Goal: Answer question/provide support

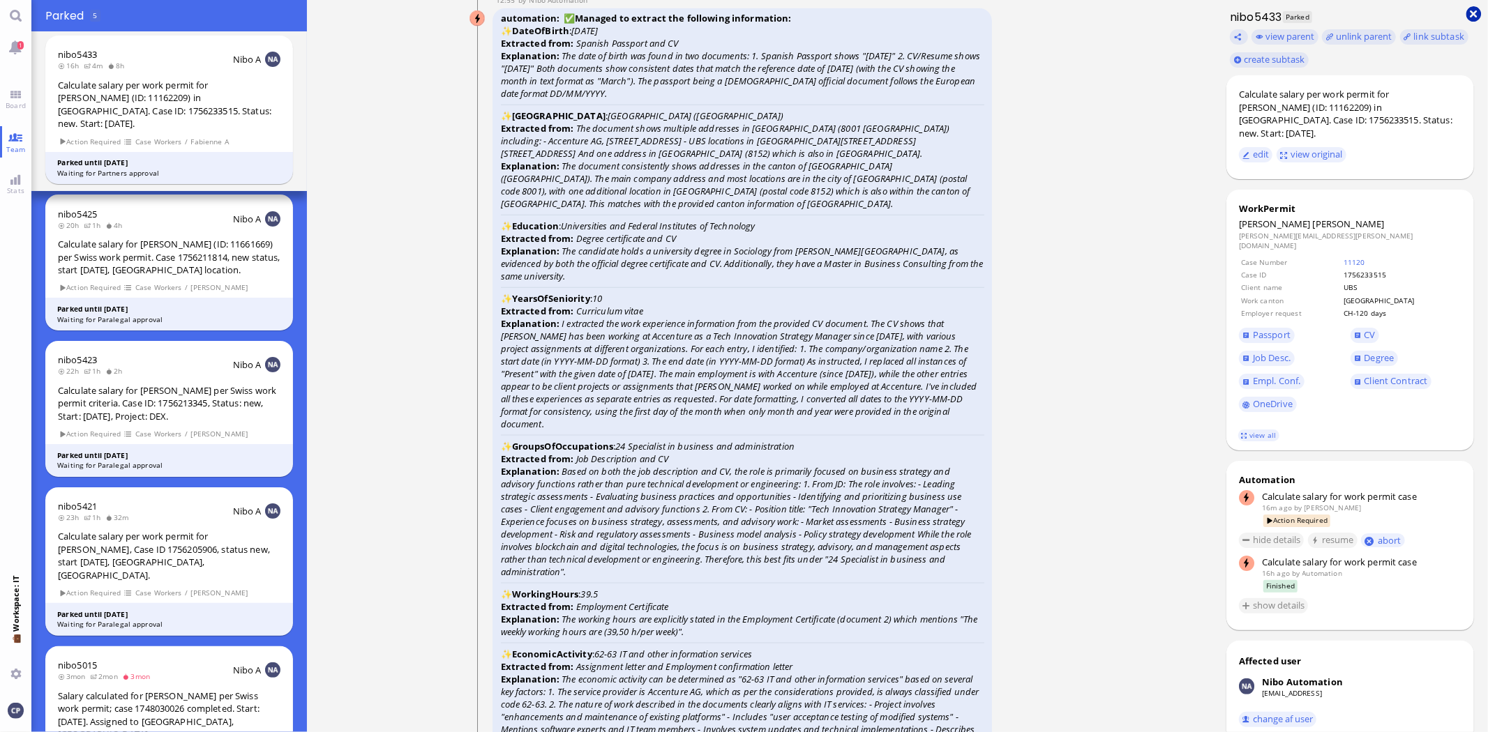
scroll to position [-1233, 0]
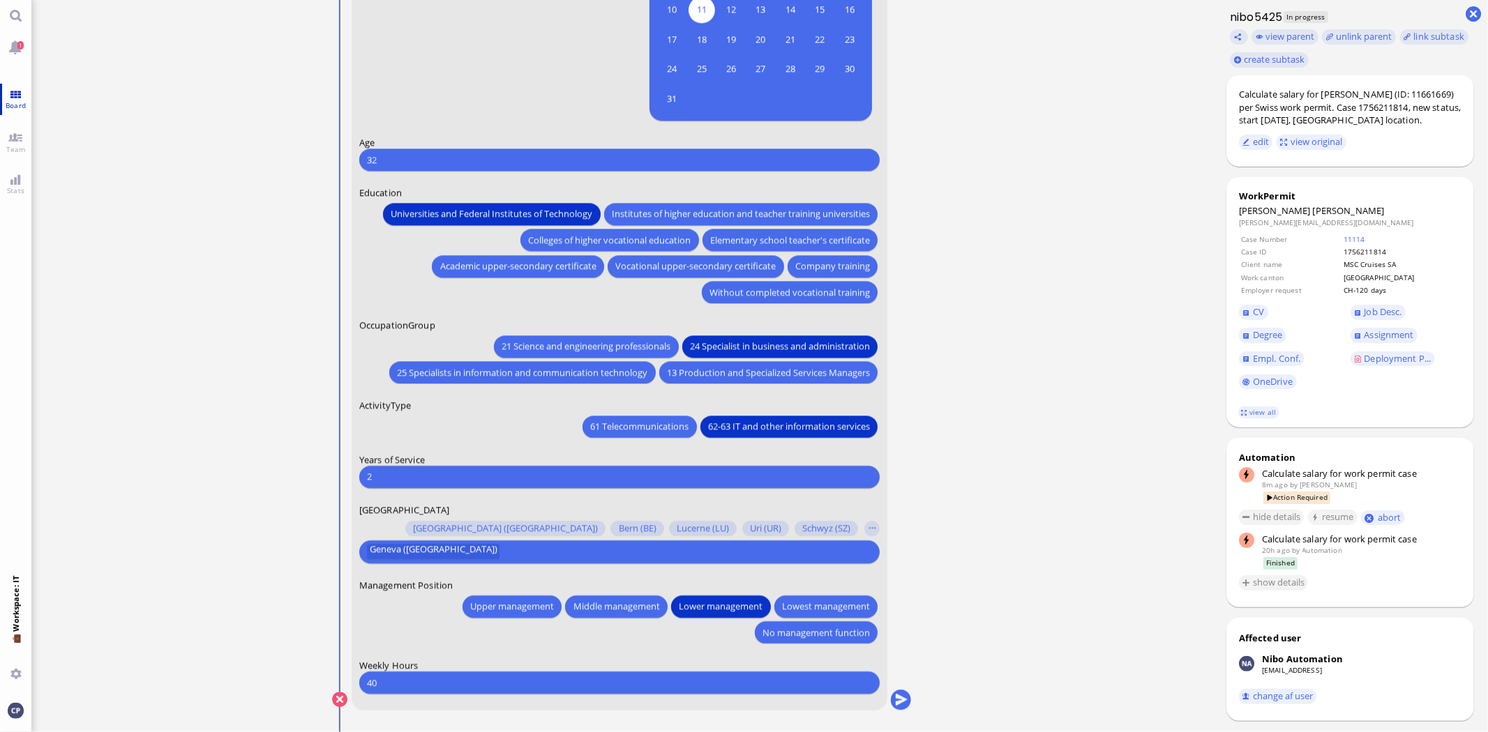
click at [17, 95] on link "Board" at bounding box center [15, 99] width 31 height 31
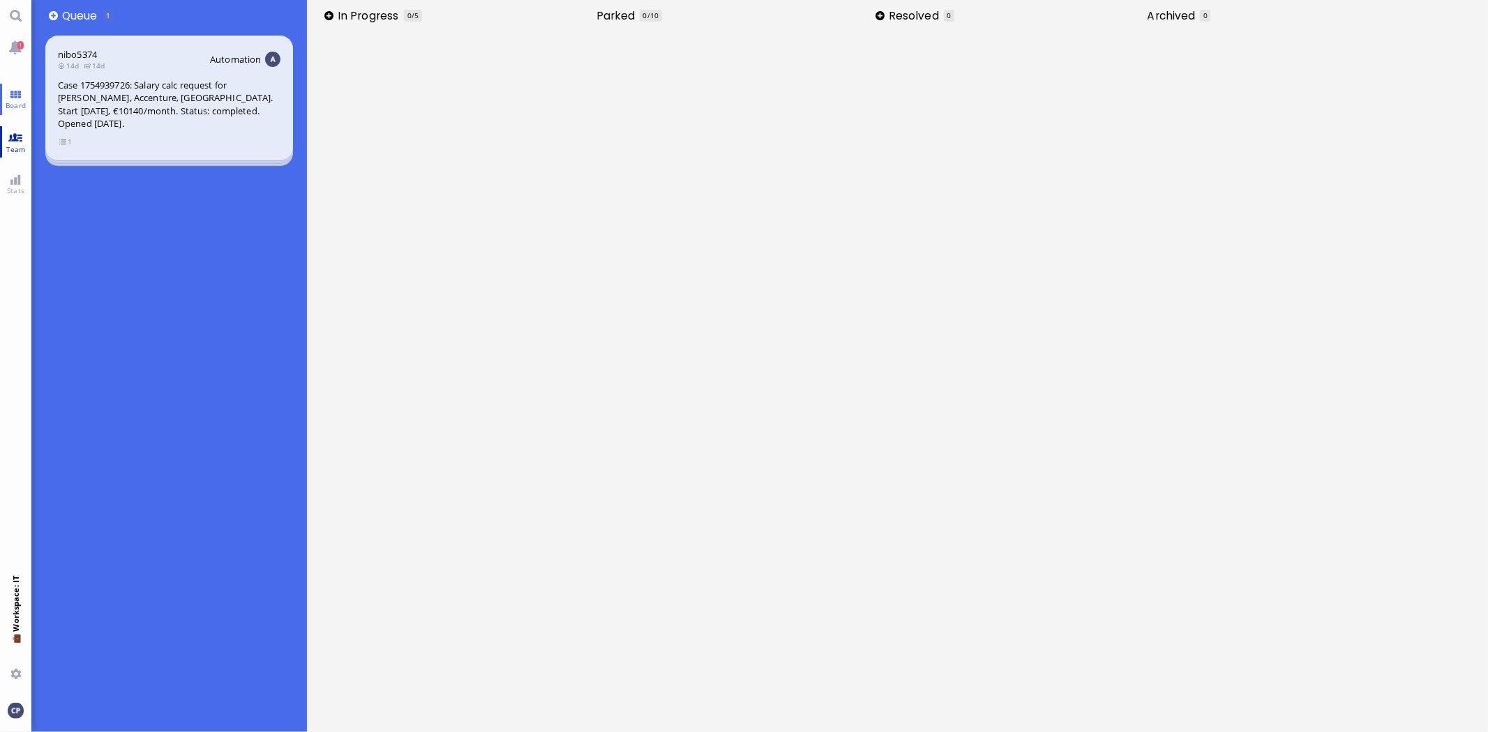
click at [20, 142] on link "Team" at bounding box center [15, 141] width 31 height 31
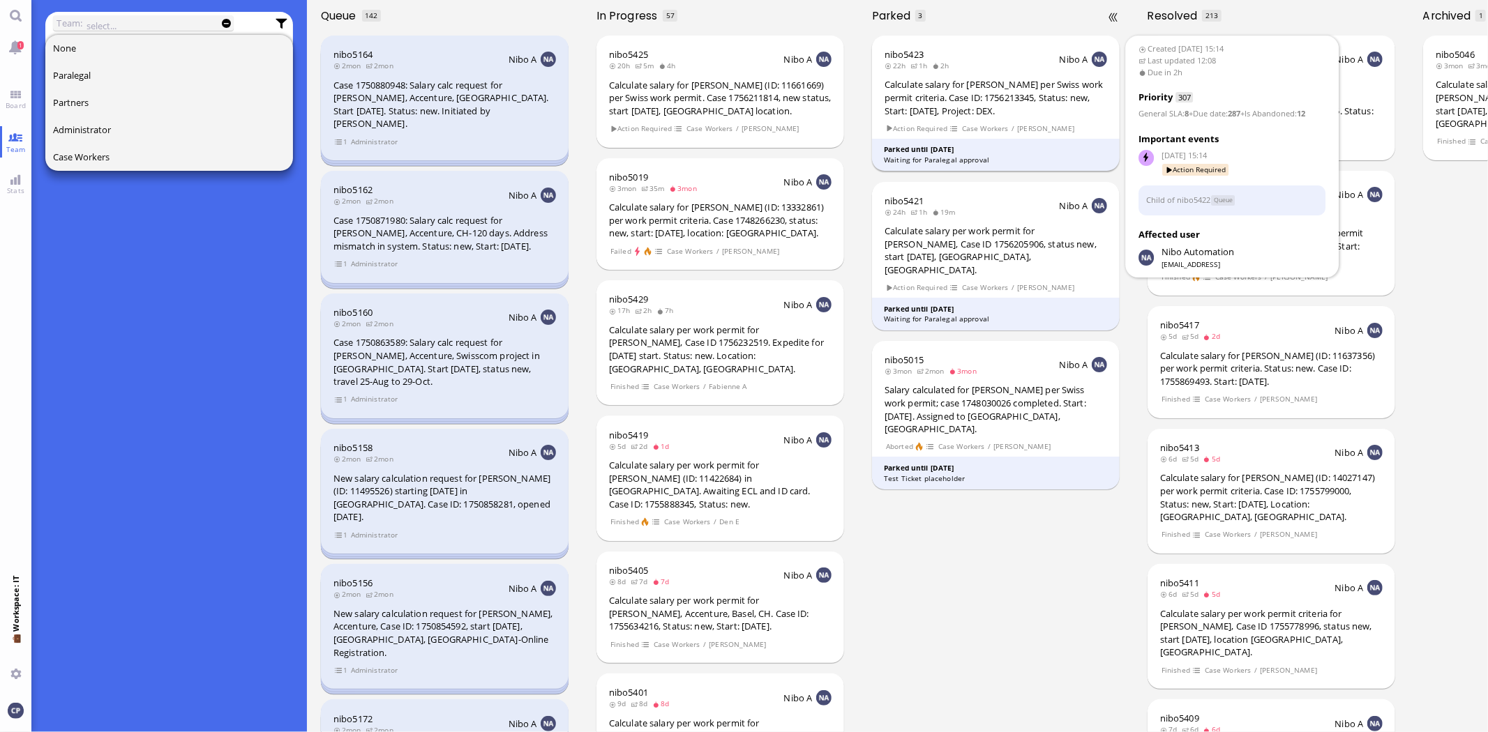
click at [936, 96] on div "Calculate salary for [PERSON_NAME] per Swiss work permit criteria. Case ID: 175…" at bounding box center [995, 97] width 222 height 39
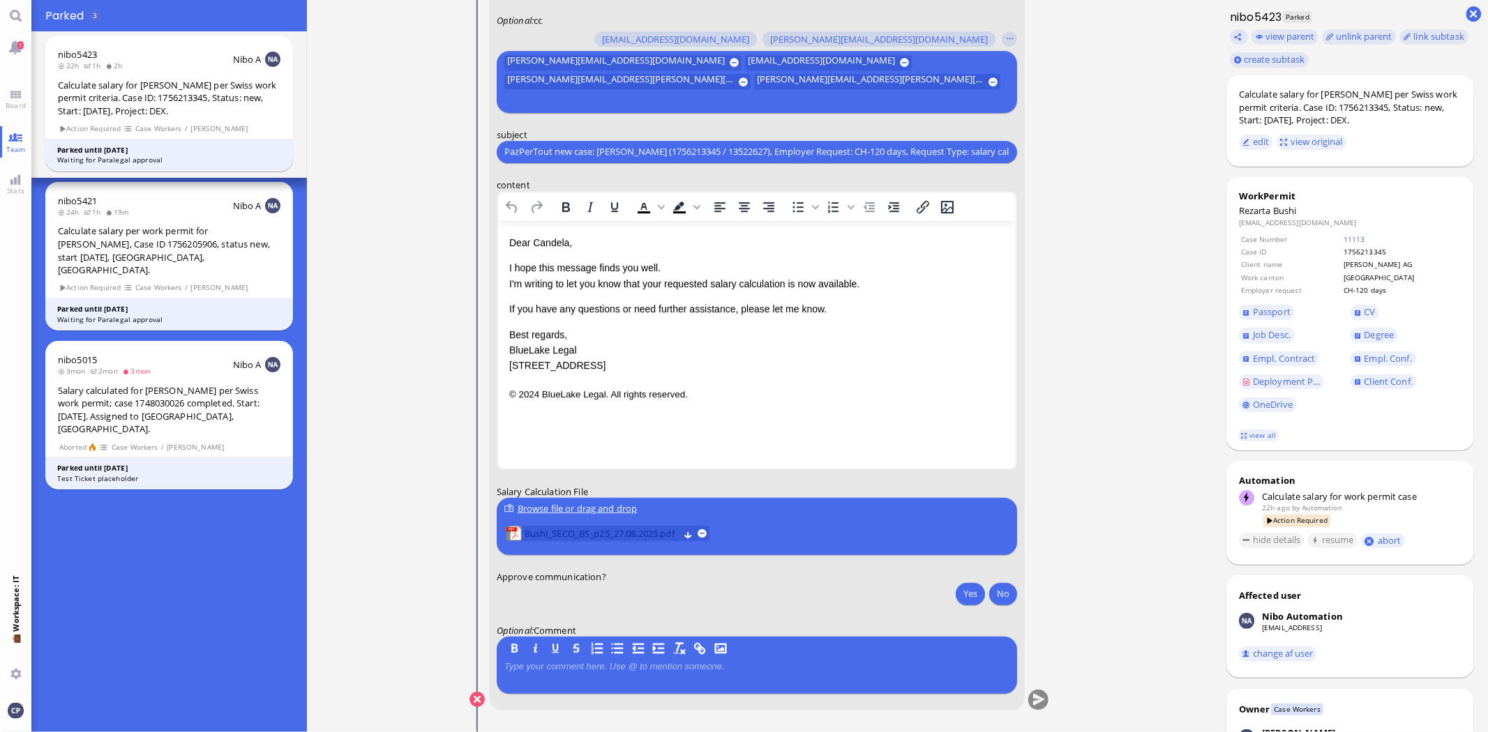
click at [623, 526] on span "Bushi_SECO_BS_p25_27.08.2025.pdf" at bounding box center [601, 533] width 154 height 15
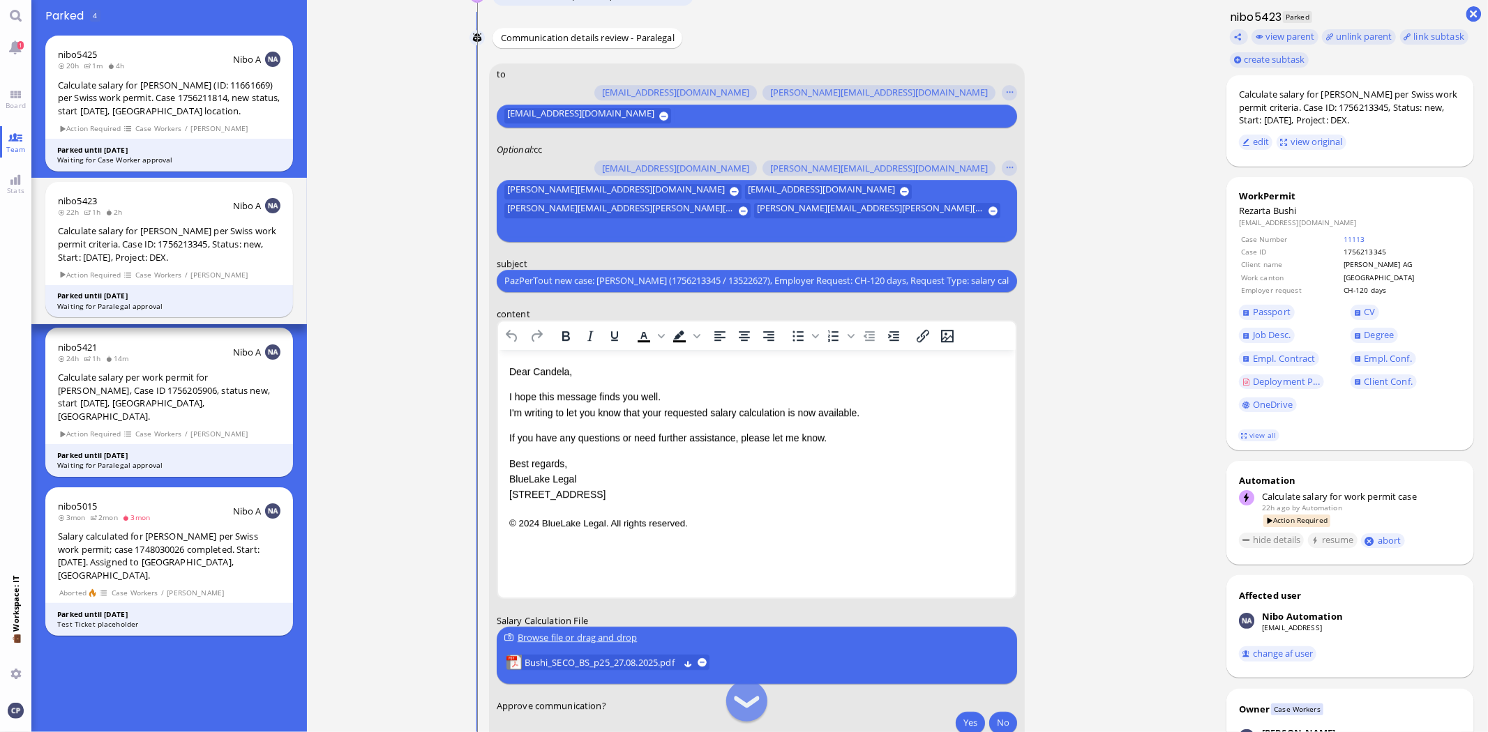
scroll to position [-122, 0]
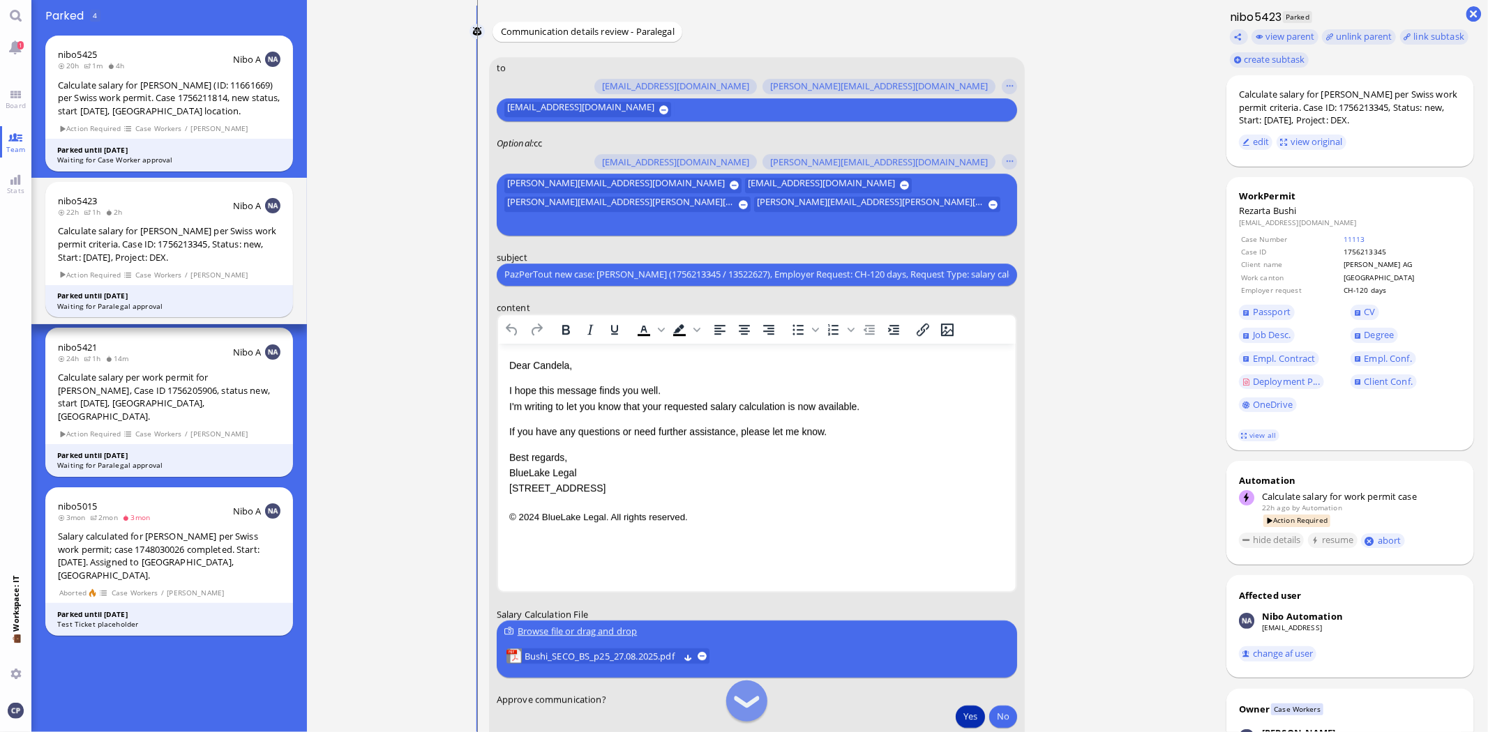
click at [969, 716] on button "Yes" at bounding box center [969, 716] width 29 height 22
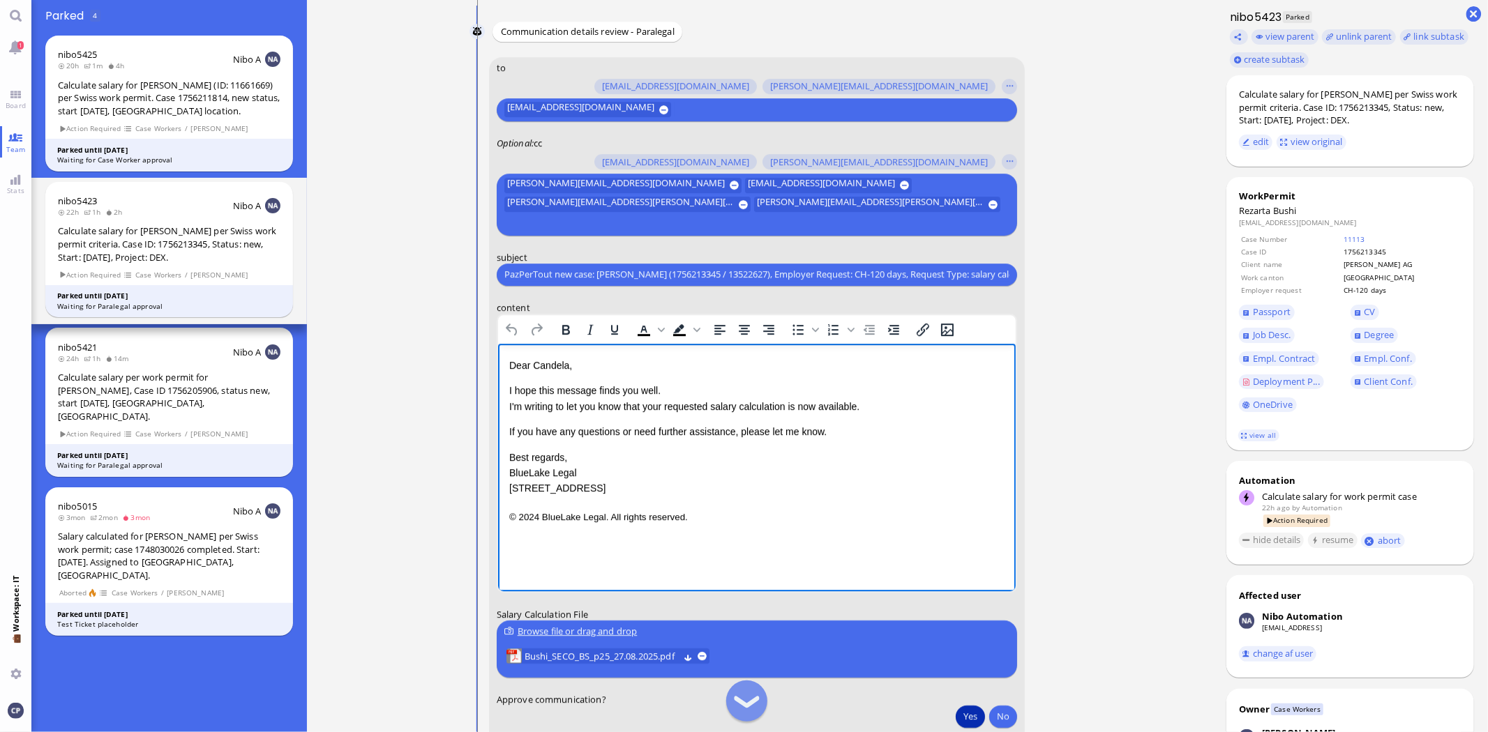
click at [898, 399] on p "I hope this message finds you well. I'm writing to let you know that your reque…" at bounding box center [755, 397] width 495 height 31
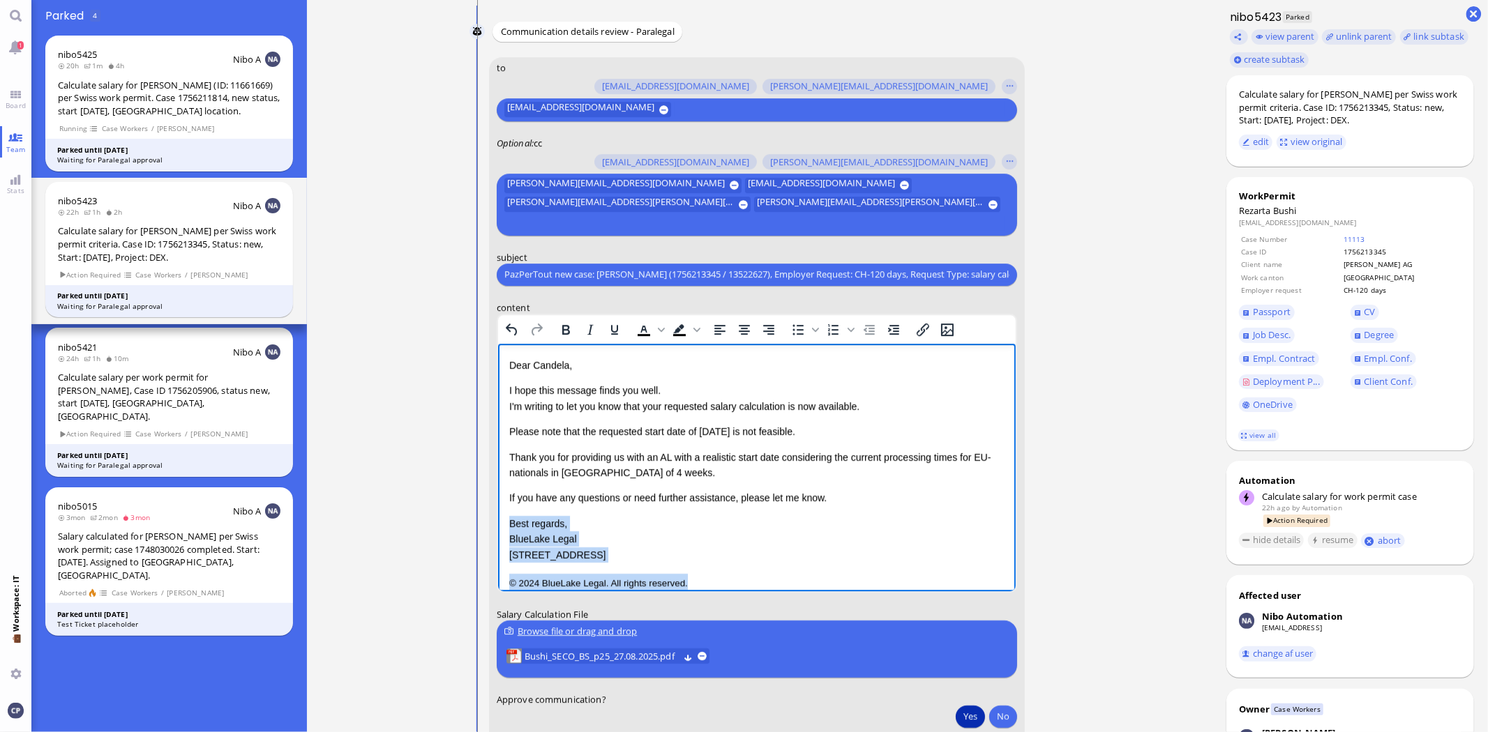
scroll to position [13, 0]
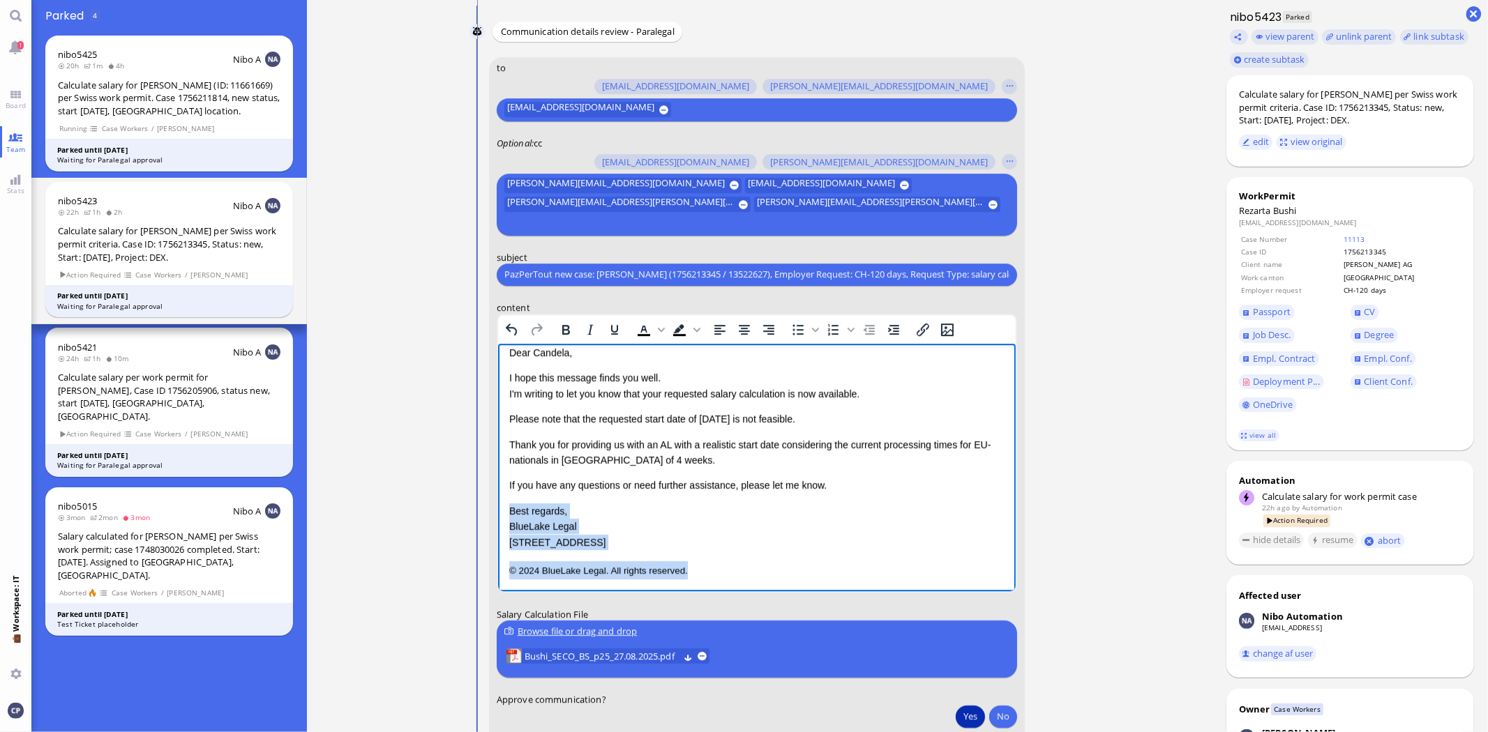
drag, startPoint x: 509, startPoint y: 519, endPoint x: 1302, endPoint y: 976, distance: 915.5
click at [805, 593] on html "Dear [PERSON_NAME], I hope this message finds you well. I'm writing to let you …" at bounding box center [755, 462] width 517 height 262
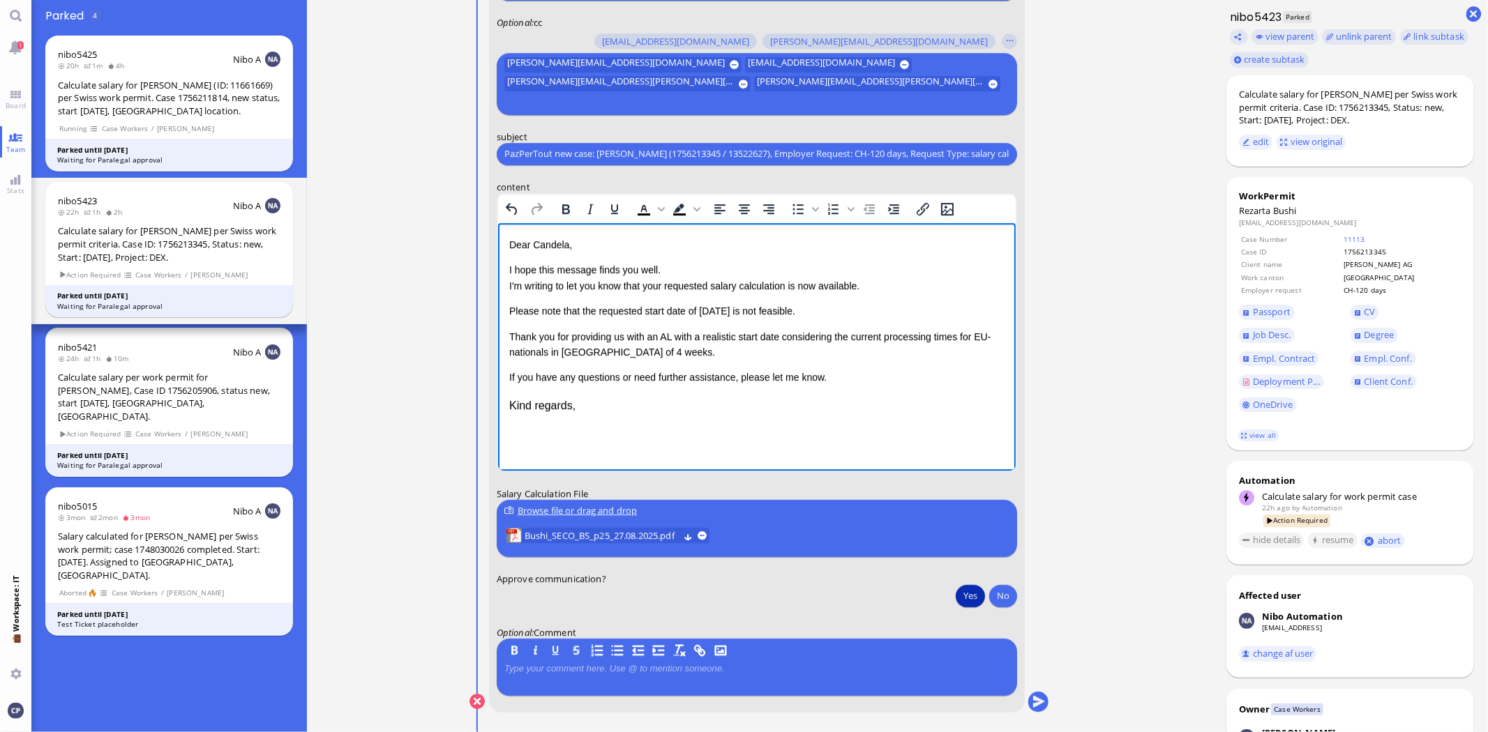
scroll to position [1, 0]
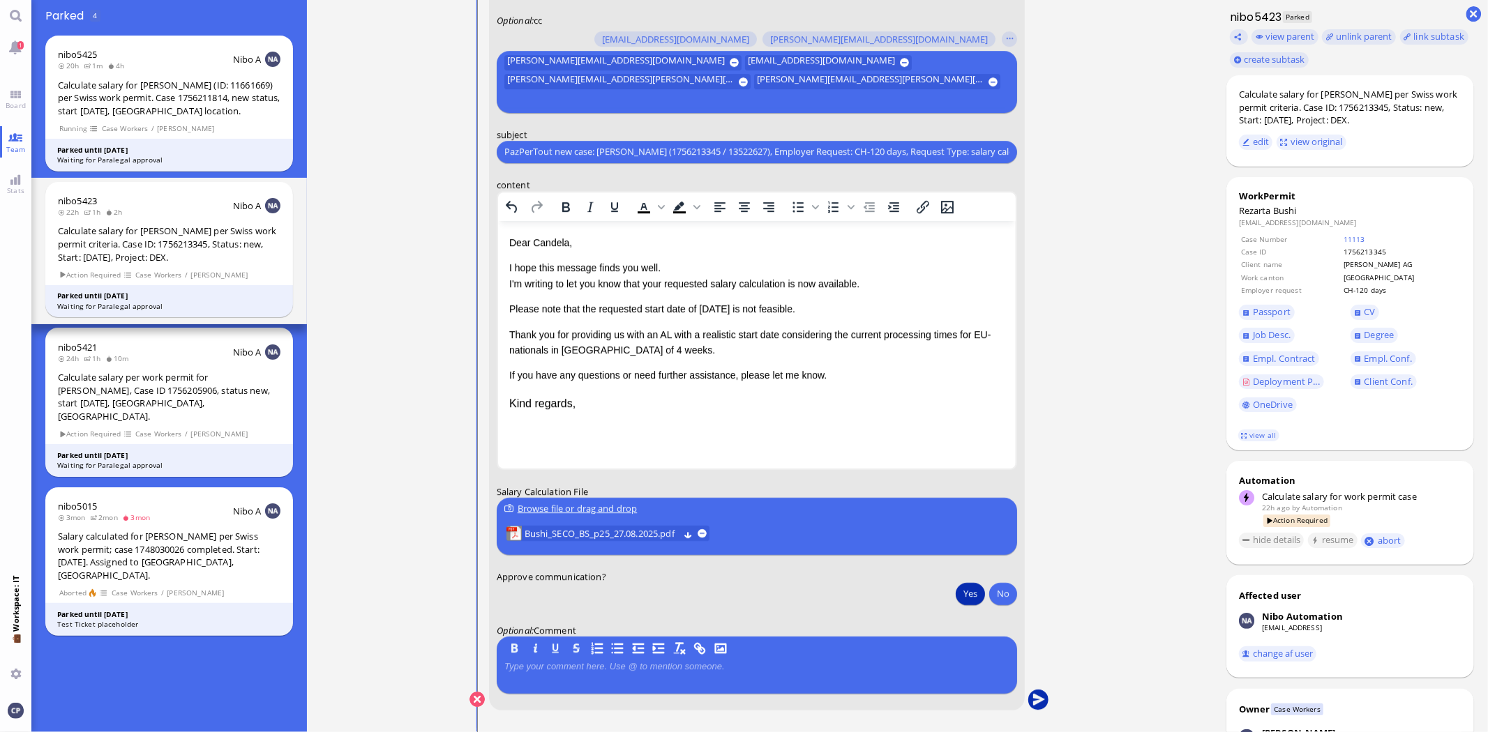
click at [1036, 701] on button "submit" at bounding box center [1038, 700] width 21 height 21
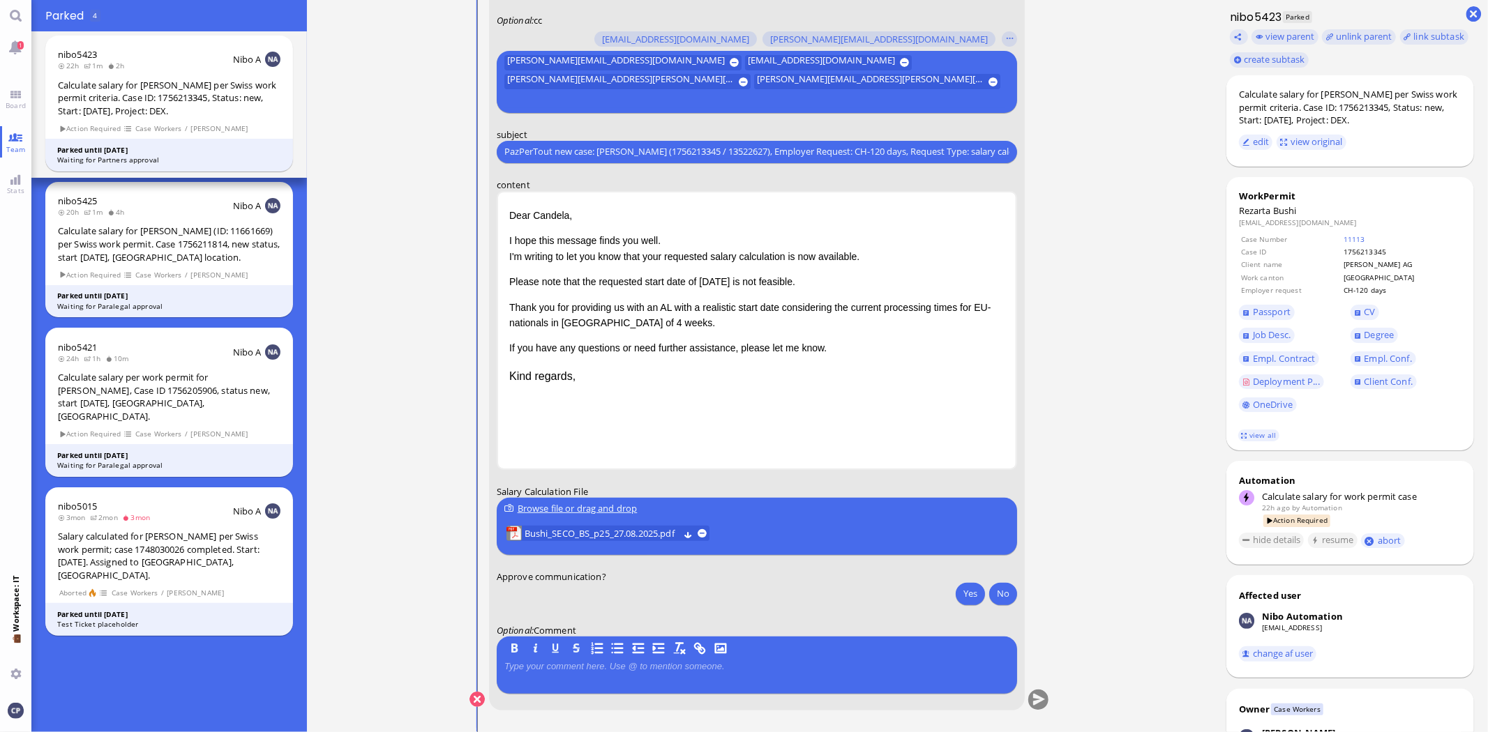
scroll to position [0, 0]
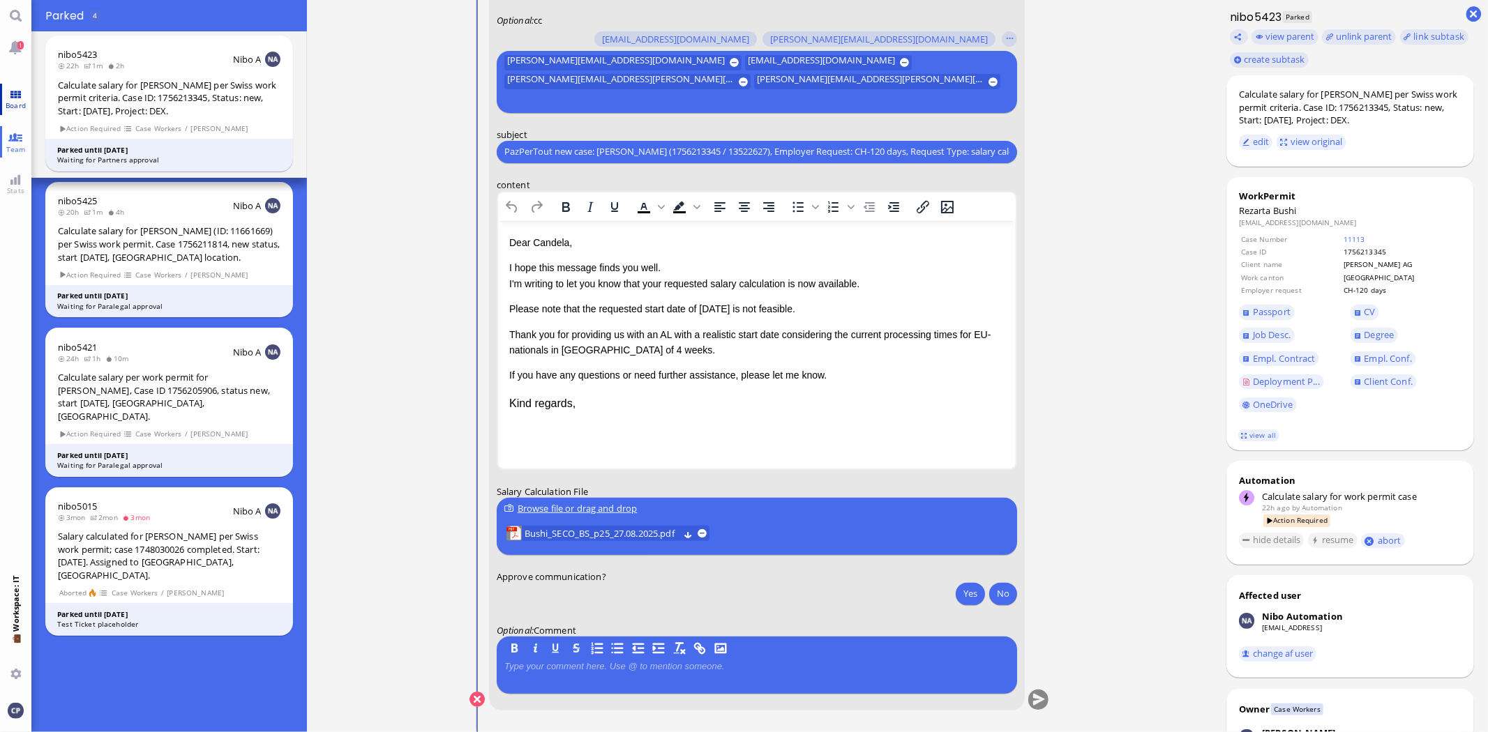
click at [15, 93] on link "Board" at bounding box center [15, 99] width 31 height 31
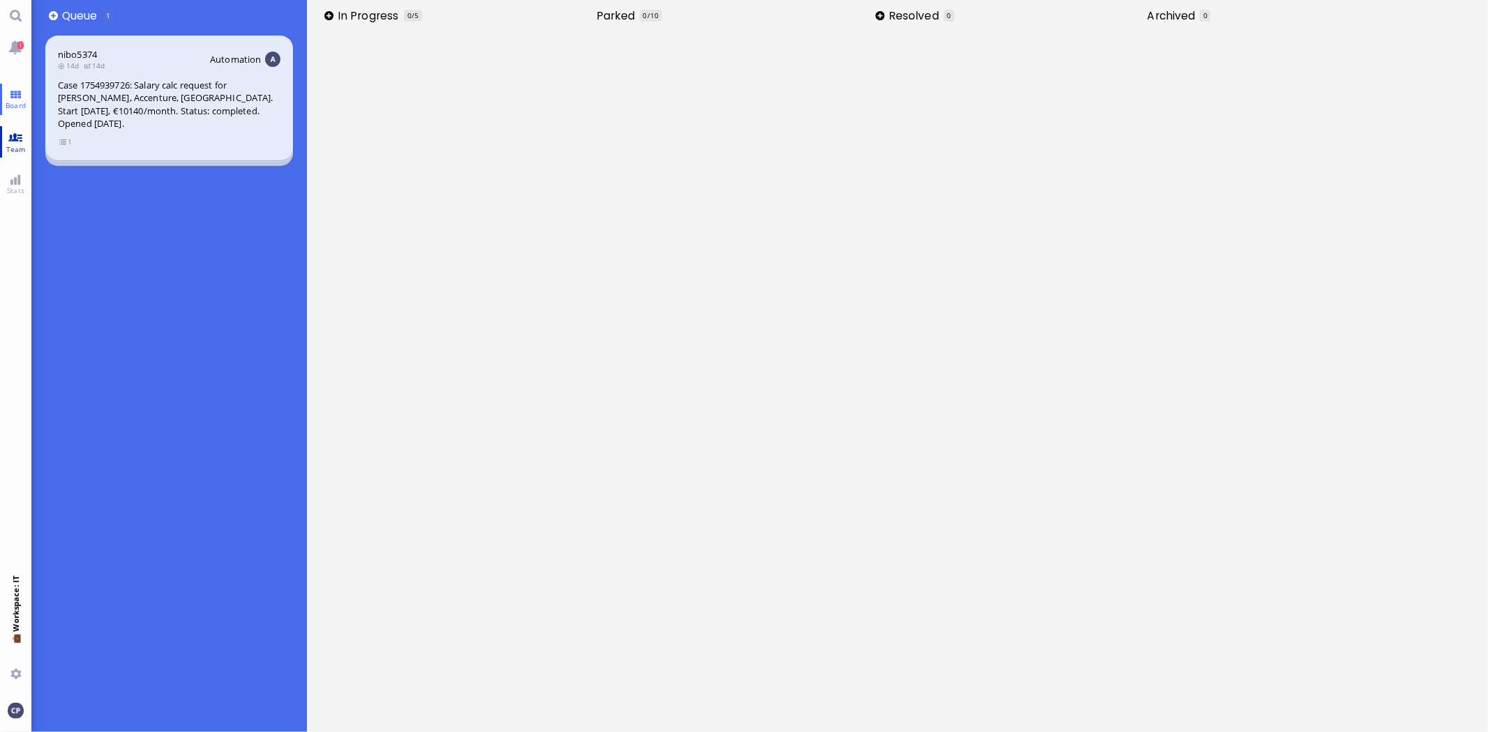
click at [17, 140] on link "Team" at bounding box center [15, 141] width 31 height 31
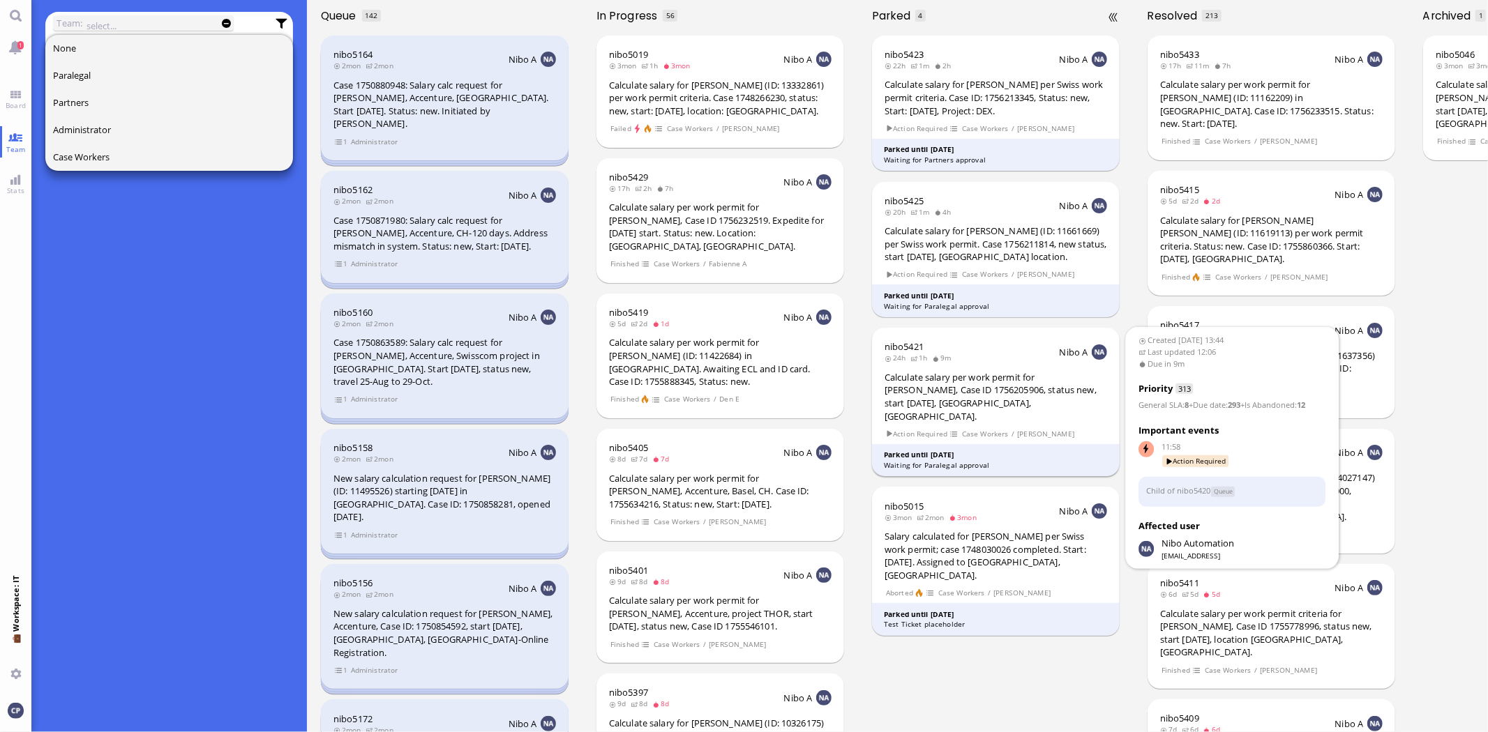
click at [905, 379] on div "Calculate salary per work permit for [PERSON_NAME], Case ID 1756205906, status …" at bounding box center [995, 397] width 222 height 52
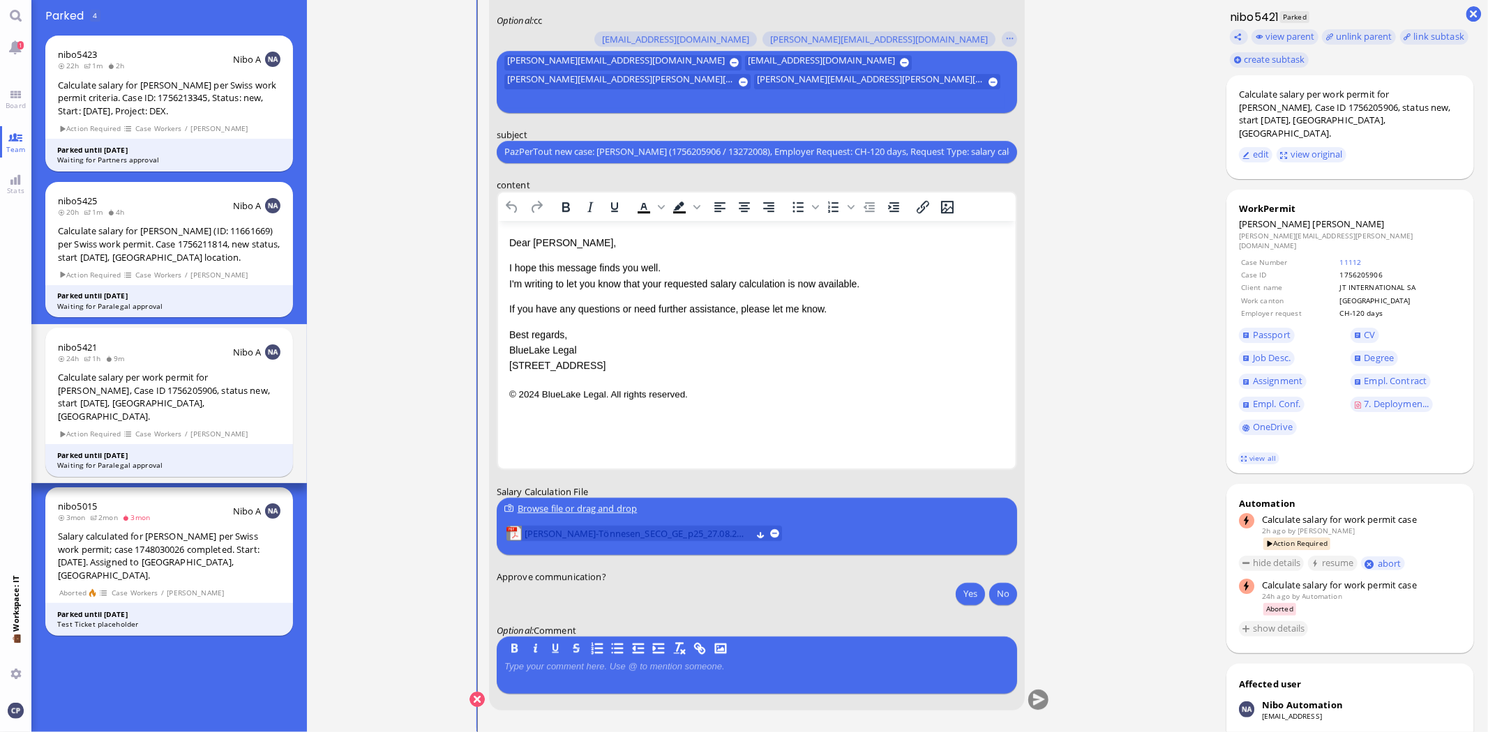
click at [583, 534] on span "[PERSON_NAME]-Tönnesen_SECO_GE_p25_27.08.2025.pdf" at bounding box center [637, 533] width 227 height 15
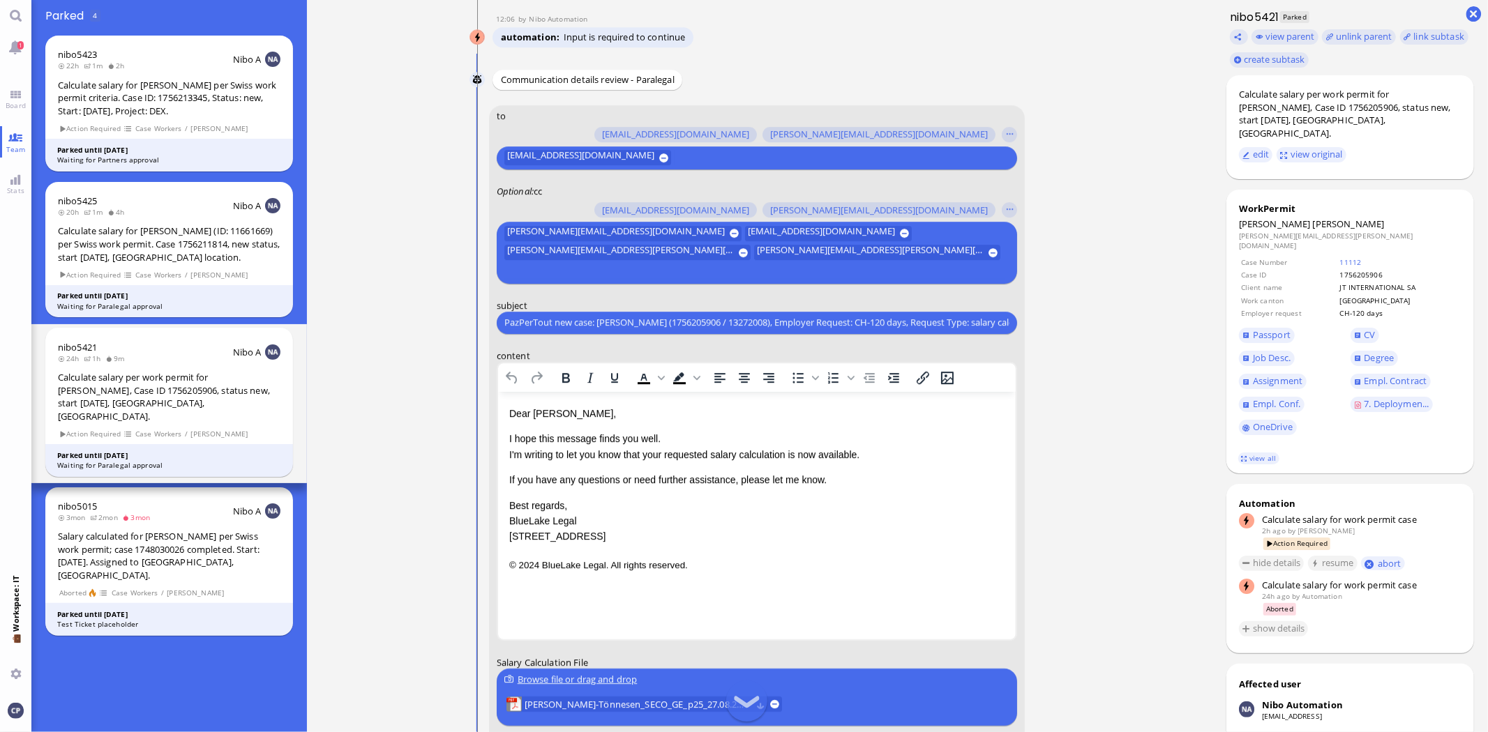
scroll to position [-155, 0]
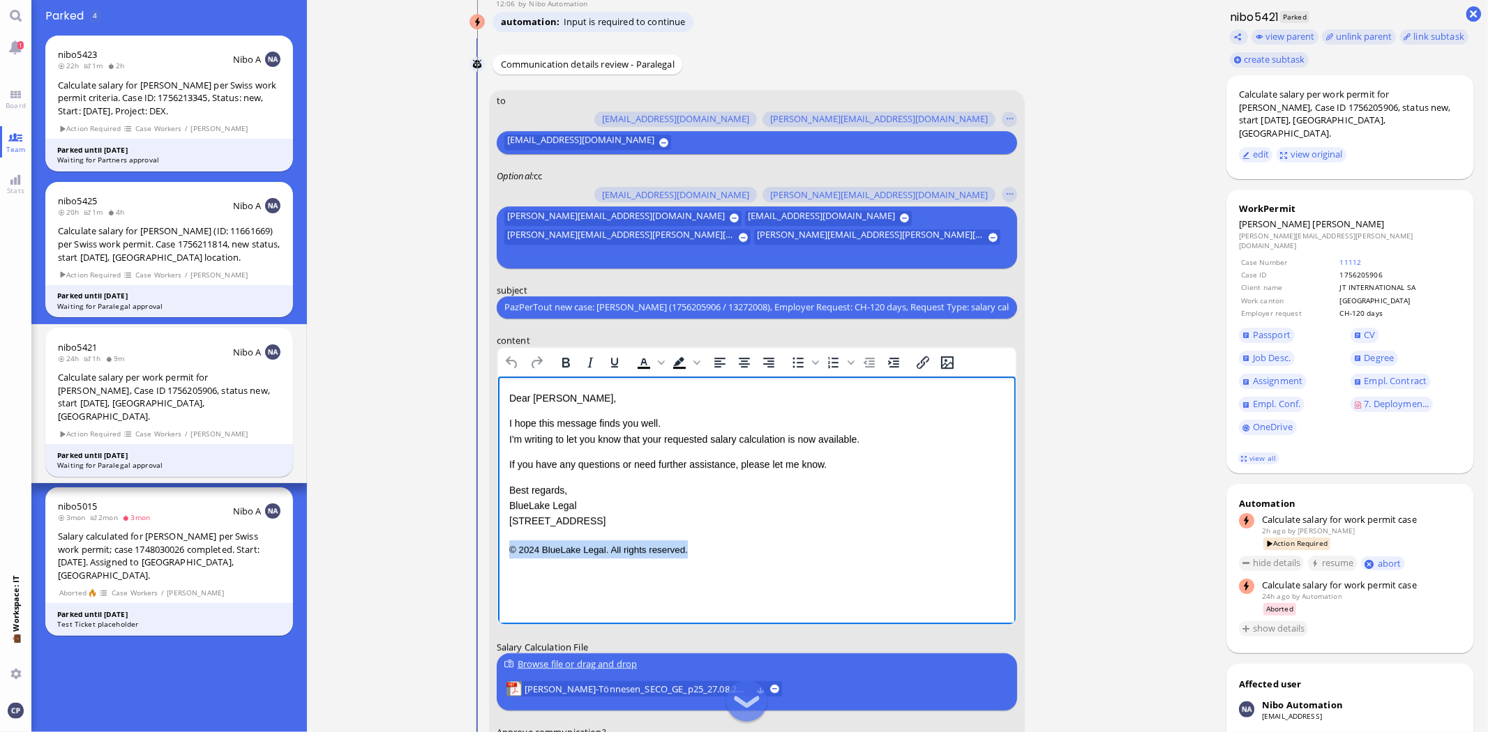
drag, startPoint x: 508, startPoint y: 545, endPoint x: 764, endPoint y: 542, distance: 256.7
click at [764, 542] on p "© 2024 BlueLake Legal. All rights reserved." at bounding box center [755, 549] width 495 height 18
drag, startPoint x: 508, startPoint y: 504, endPoint x: 801, endPoint y: 547, distance: 296.2
click at [801, 547] on div "Dear [PERSON_NAME], I hope this message finds you well. I'm writing to let you …" at bounding box center [755, 473] width 495 height 167
drag, startPoint x: 504, startPoint y: 492, endPoint x: 553, endPoint y: 492, distance: 48.8
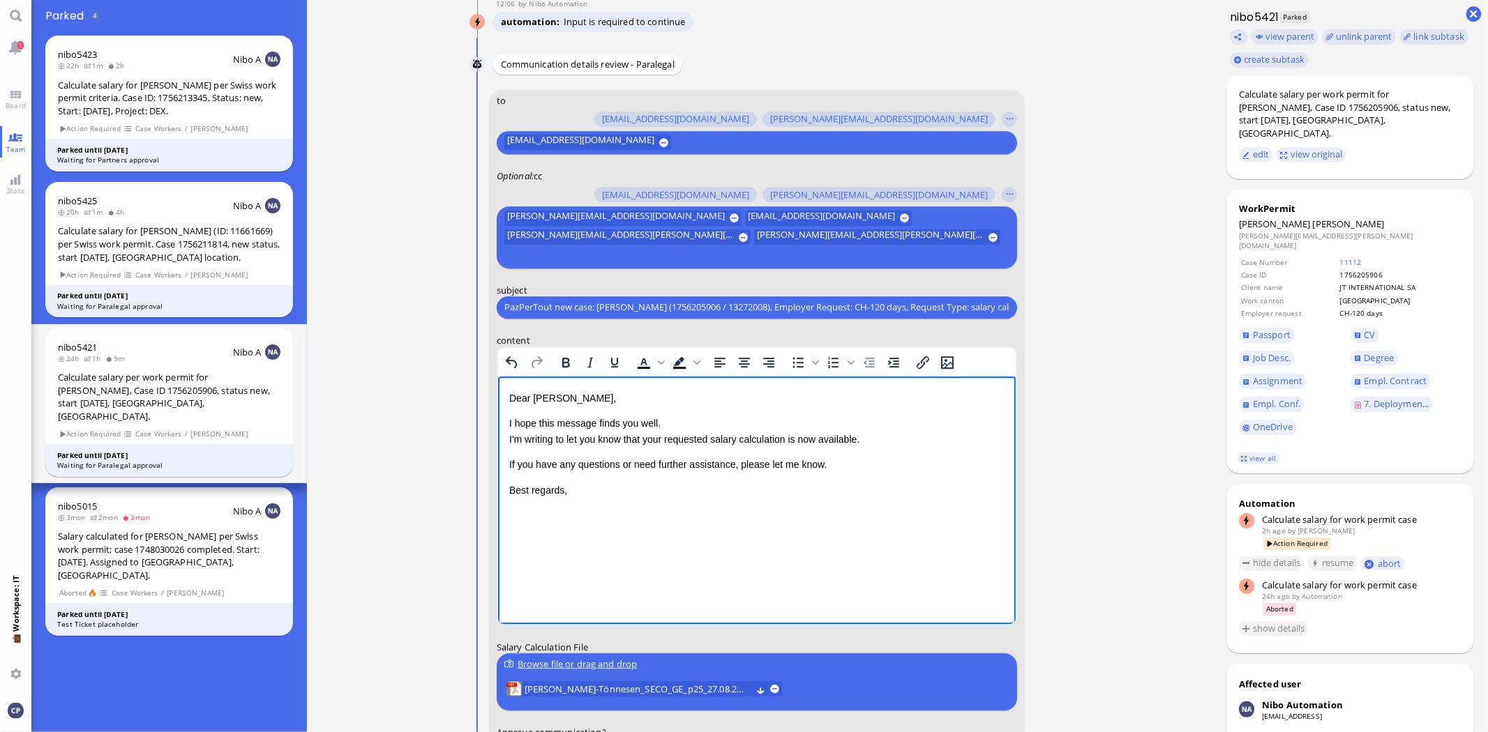
click at [553, 492] on html "Dear [PERSON_NAME], I hope this message finds you well. I'm writing to let you …" at bounding box center [755, 443] width 517 height 135
drag, startPoint x: 525, startPoint y: 492, endPoint x: 507, endPoint y: 487, distance: 18.6
click at [507, 487] on html "Dear [PERSON_NAME], I hope this message finds you well. I'm writing to let you …" at bounding box center [755, 443] width 517 height 135
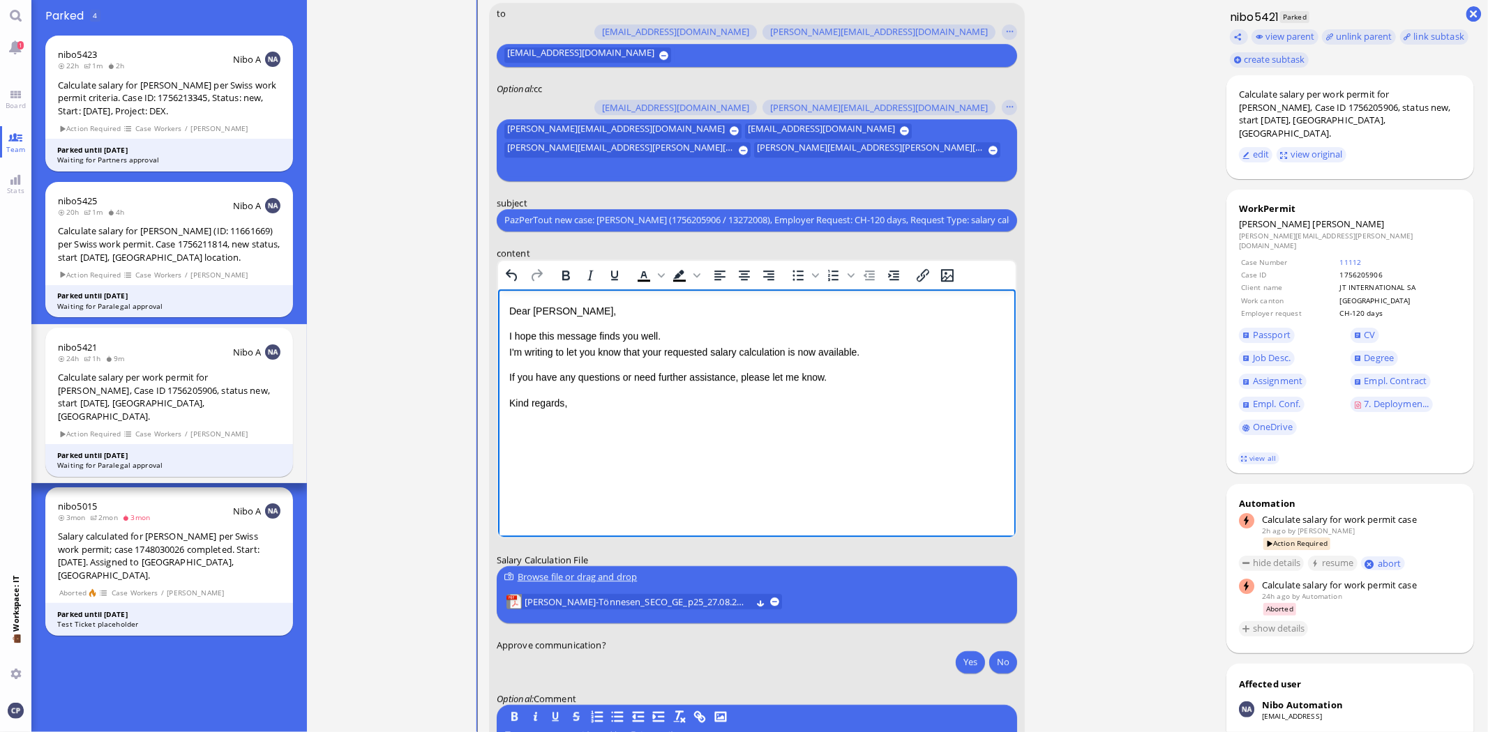
scroll to position [1, 0]
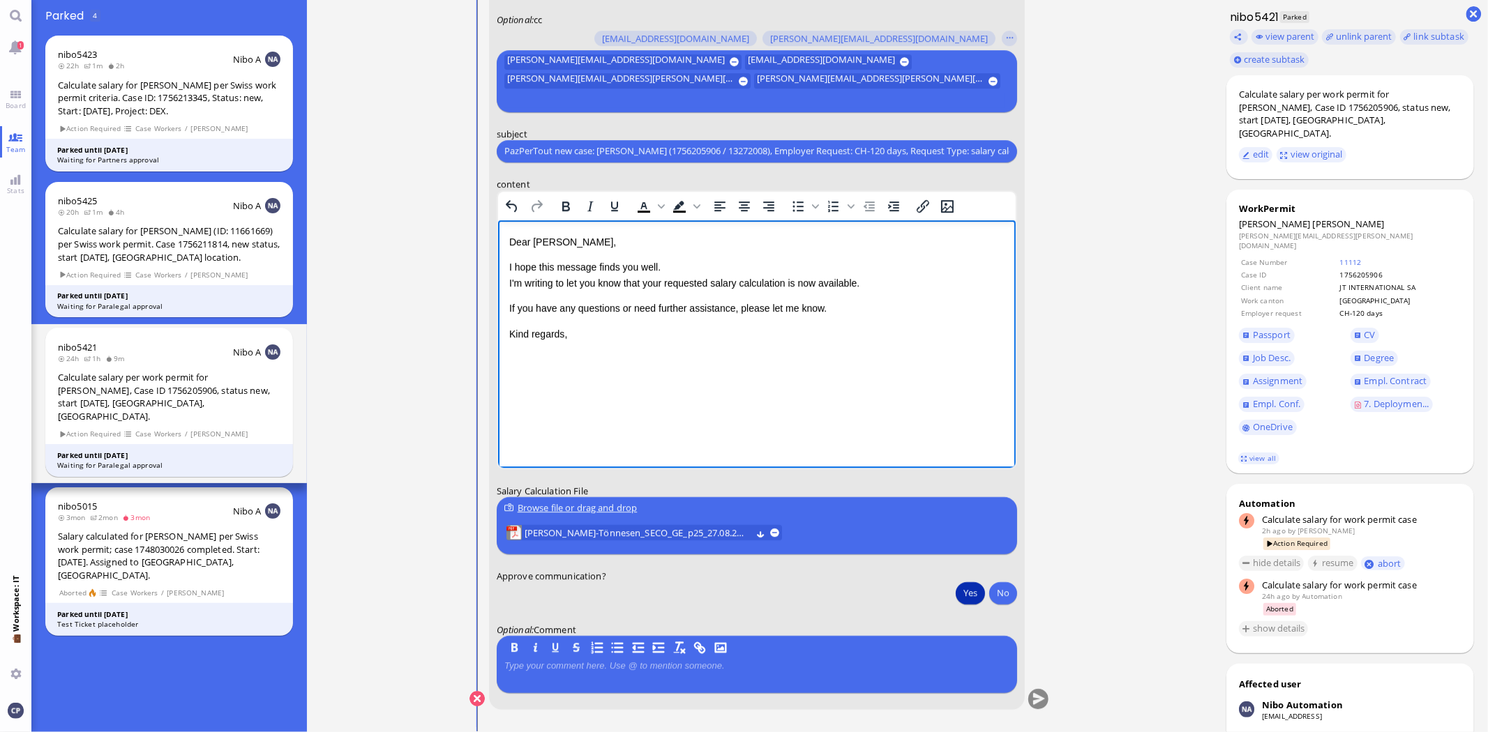
click at [970, 594] on button "Yes" at bounding box center [969, 593] width 29 height 22
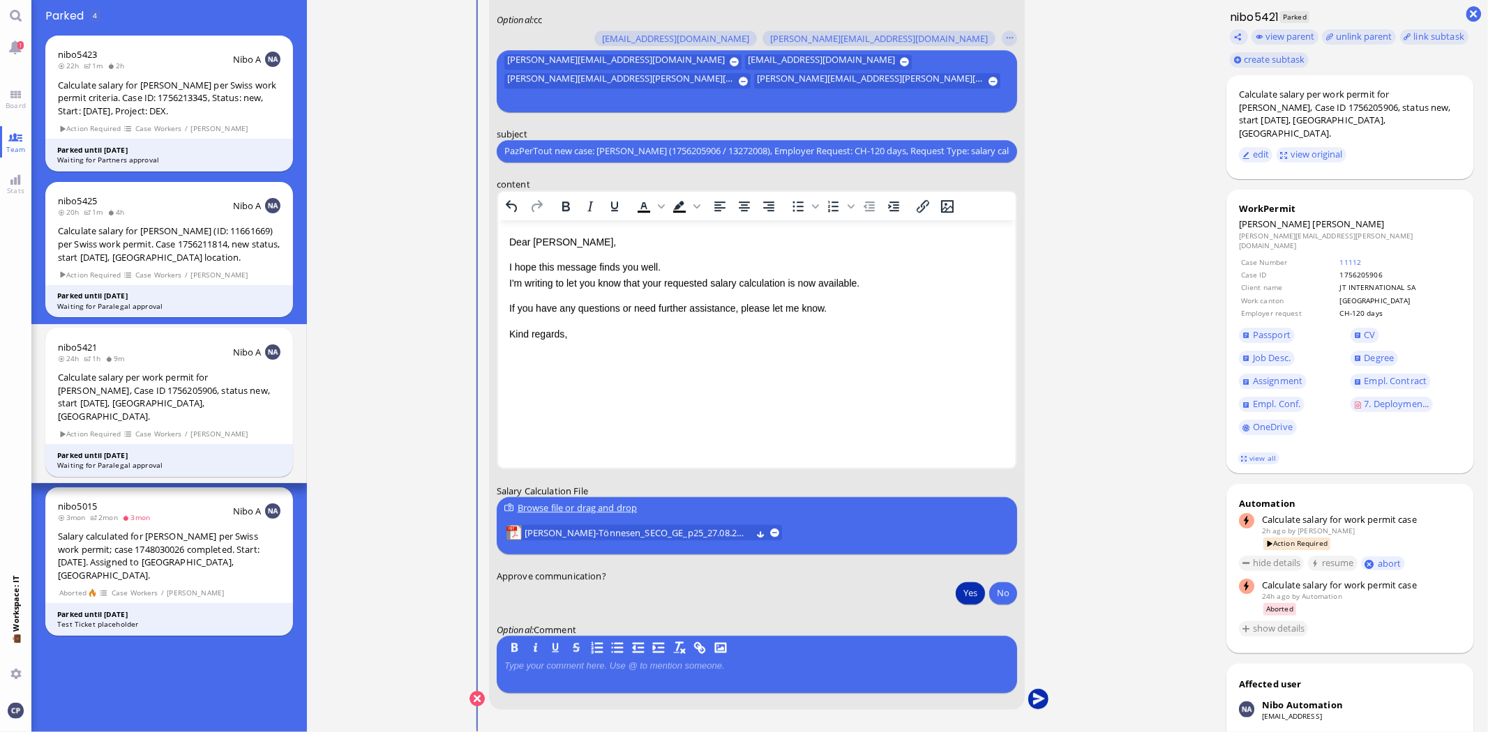
click at [1034, 701] on button "submit" at bounding box center [1038, 699] width 21 height 21
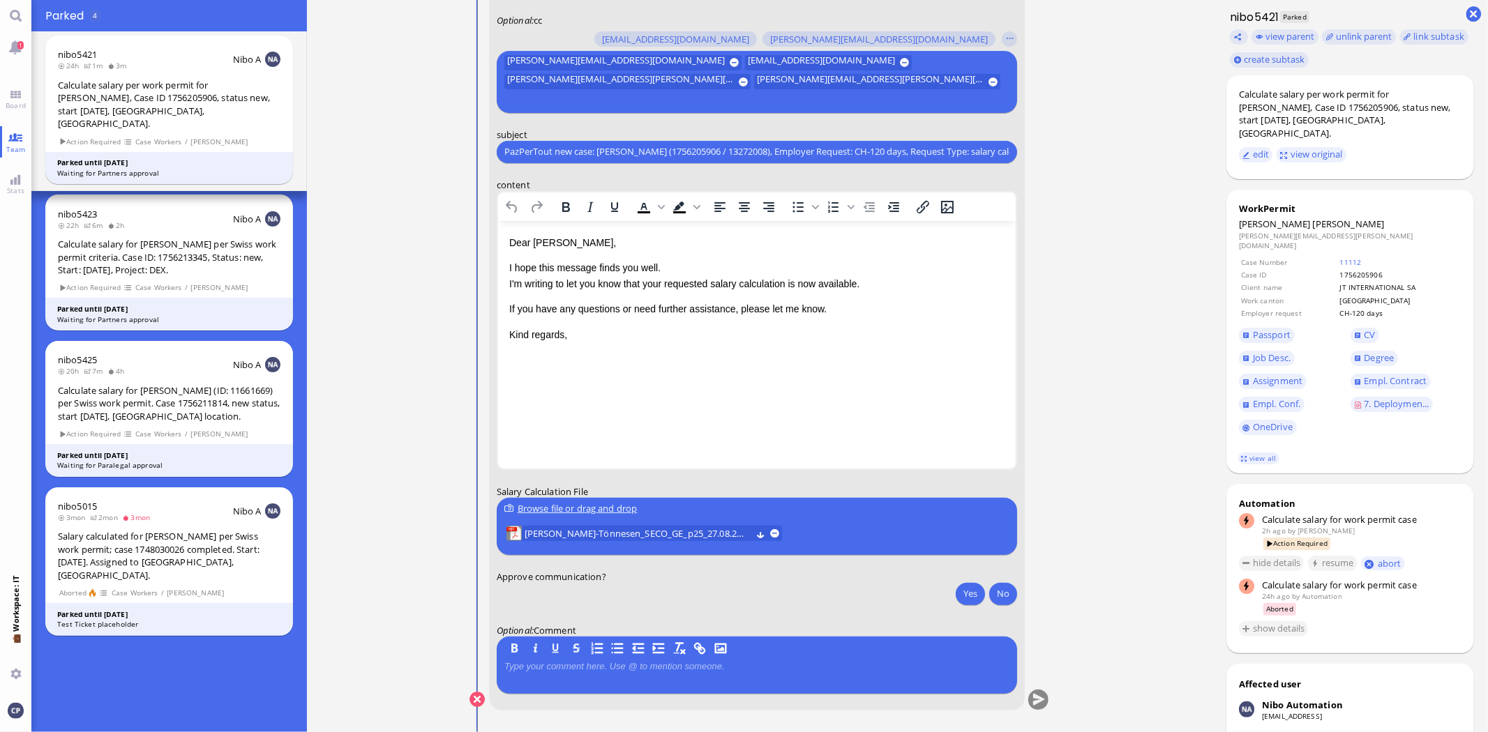
scroll to position [0, 0]
